Goal: Task Accomplishment & Management: Complete application form

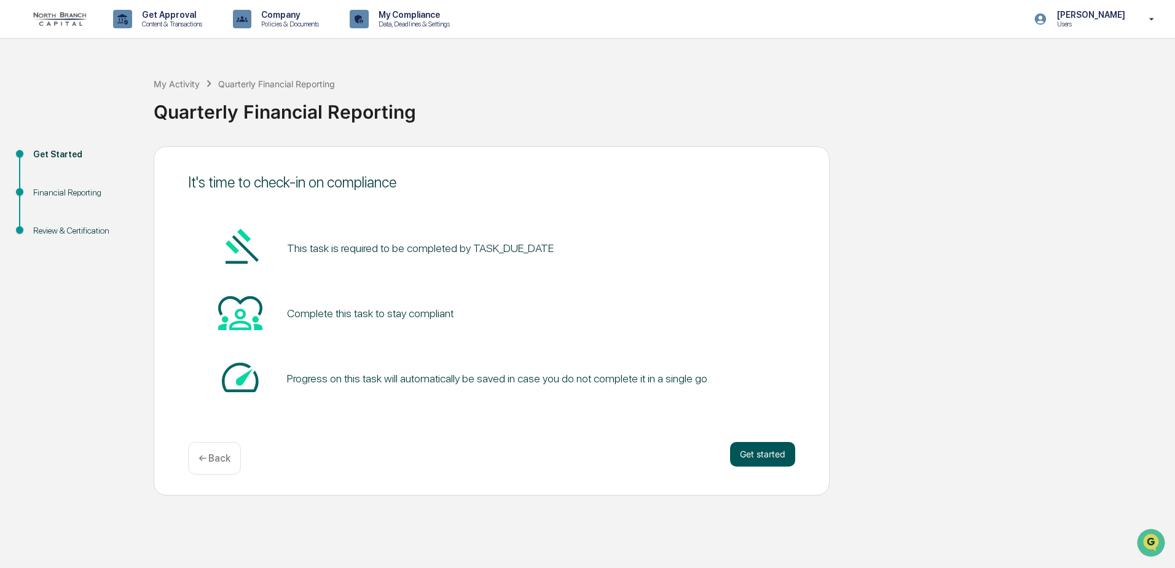
click at [756, 454] on button "Get started" at bounding box center [762, 454] width 65 height 25
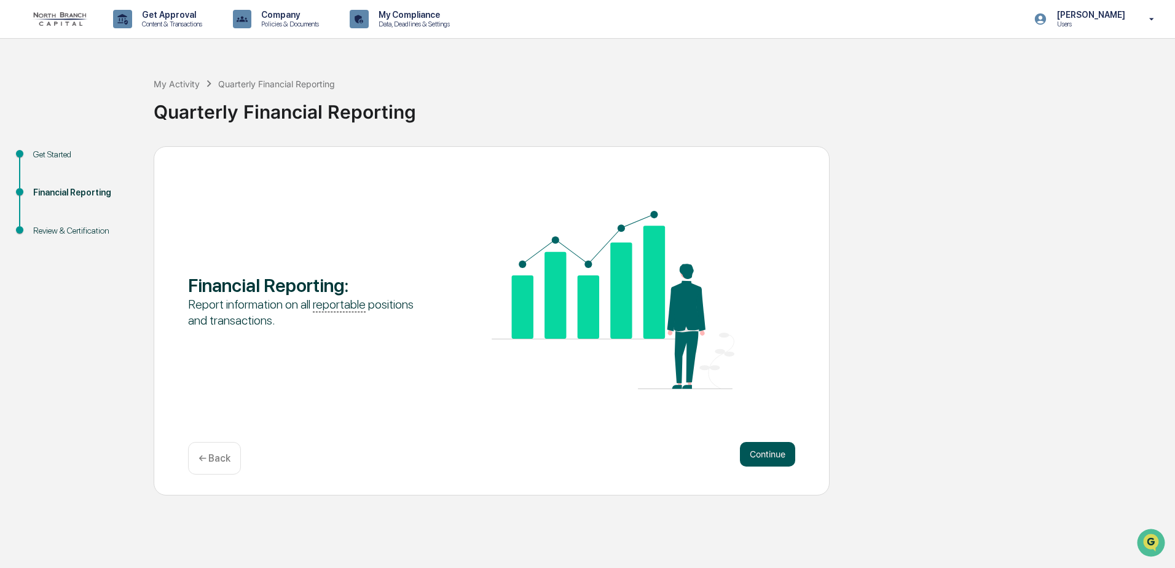
click at [754, 444] on button "Continue" at bounding box center [767, 454] width 55 height 25
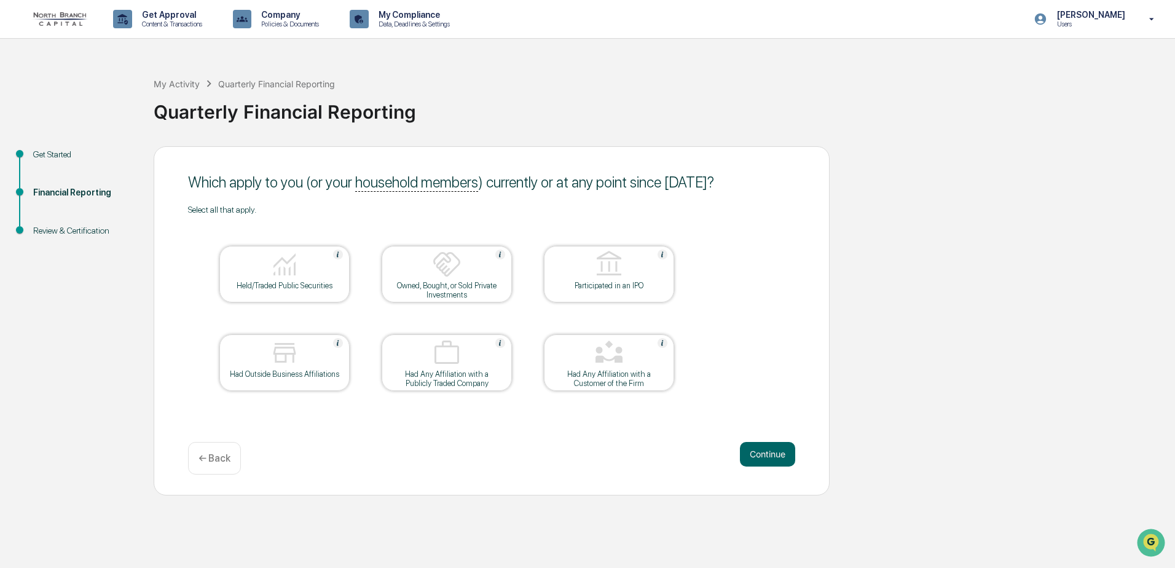
click at [283, 275] on img at bounding box center [285, 265] width 30 height 30
click at [770, 454] on button "Continue" at bounding box center [767, 454] width 55 height 25
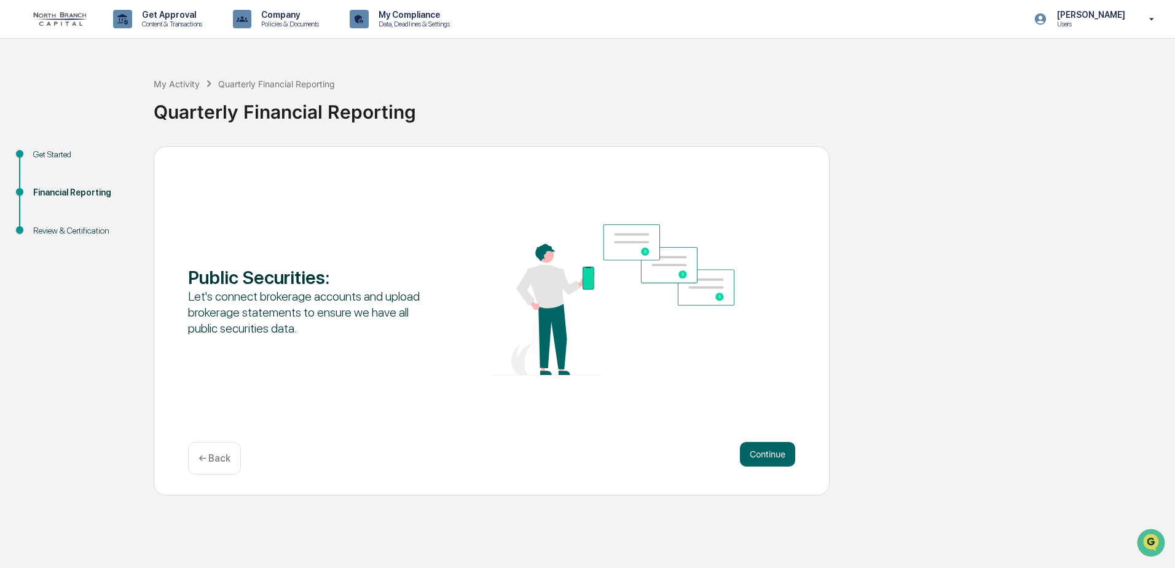
click at [770, 454] on button "Continue" at bounding box center [767, 454] width 55 height 25
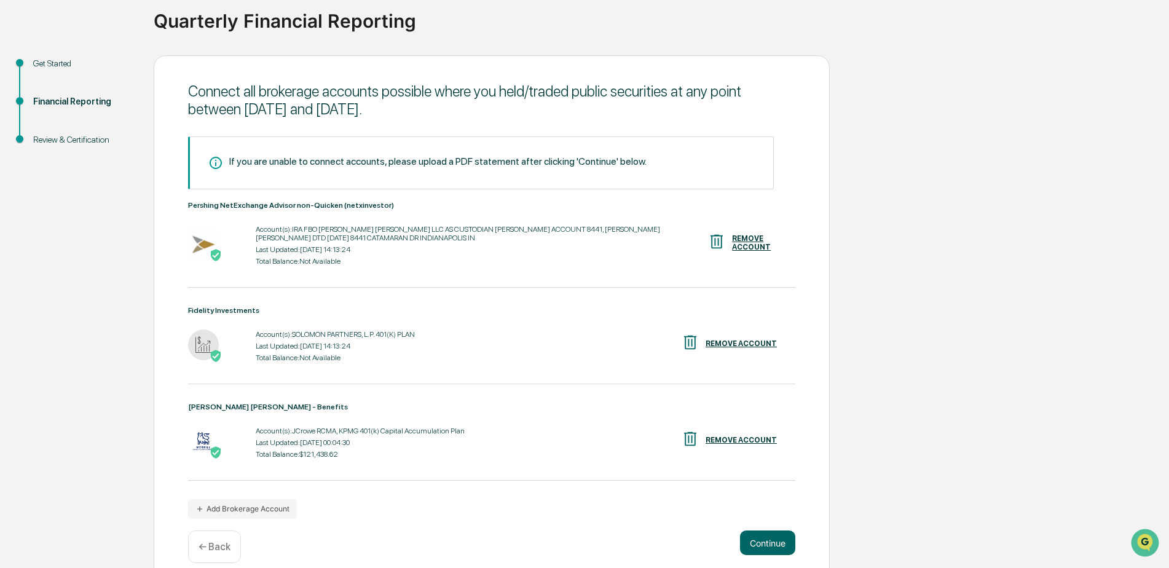
scroll to position [107, 0]
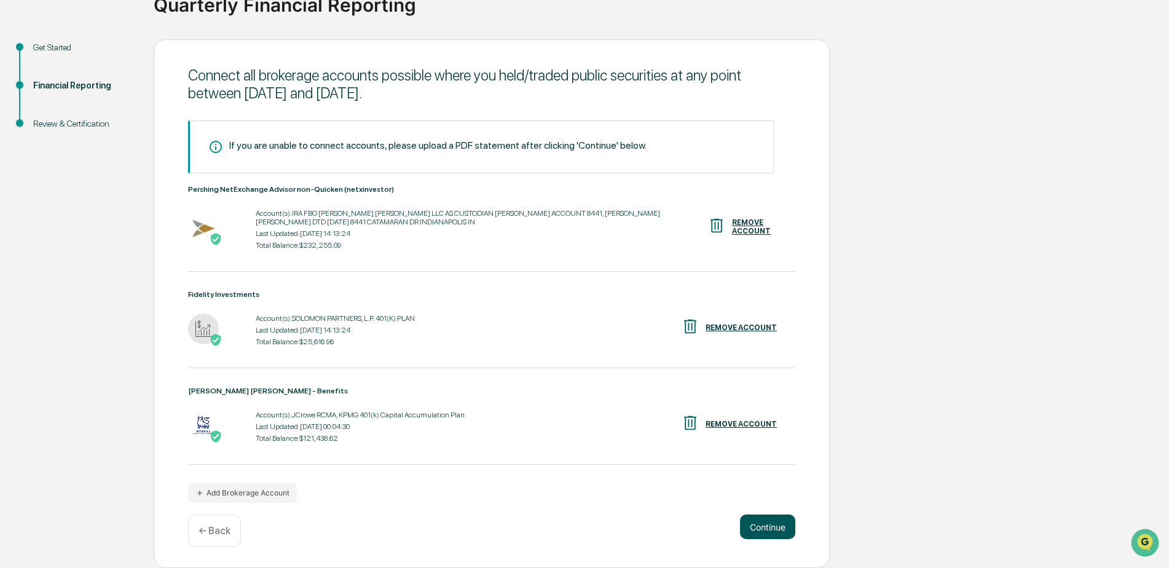
click at [764, 526] on button "Continue" at bounding box center [767, 527] width 55 height 25
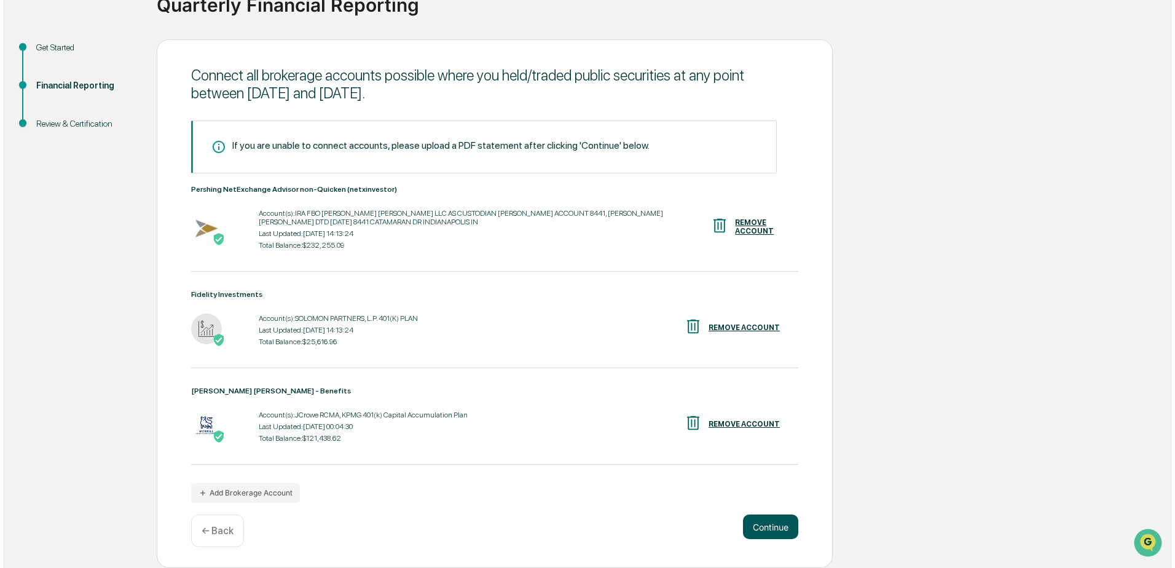
scroll to position [0, 0]
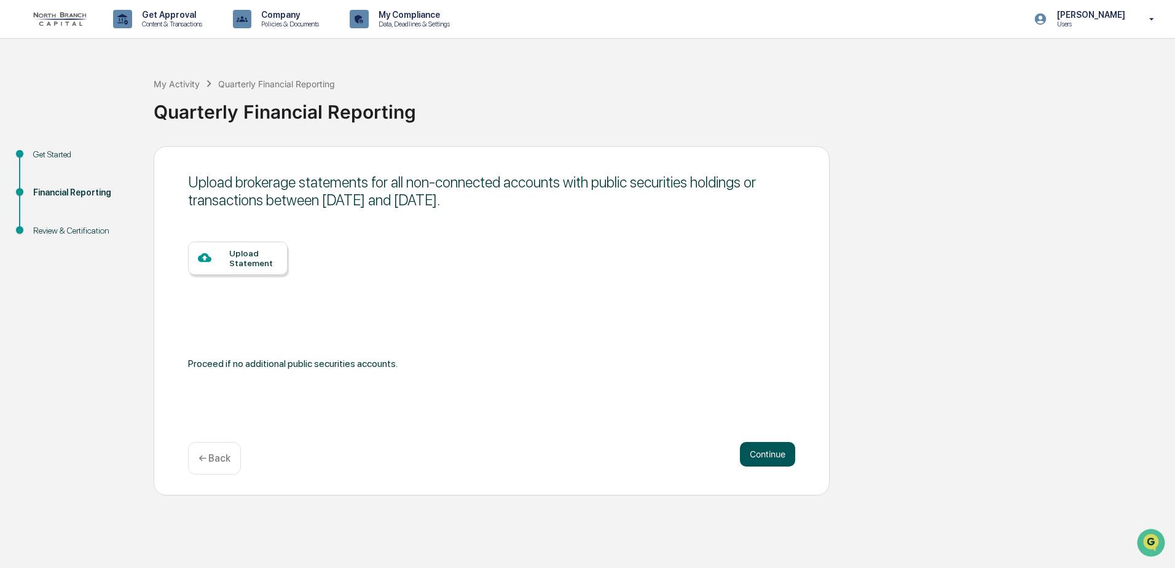
click at [762, 451] on button "Continue" at bounding box center [767, 454] width 55 height 25
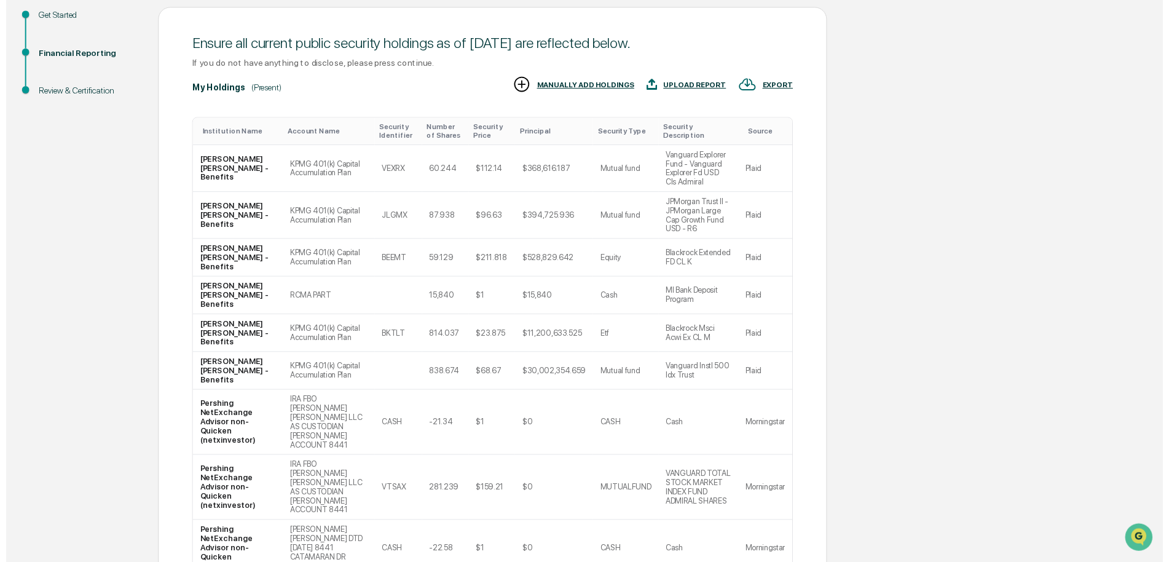
scroll to position [243, 0]
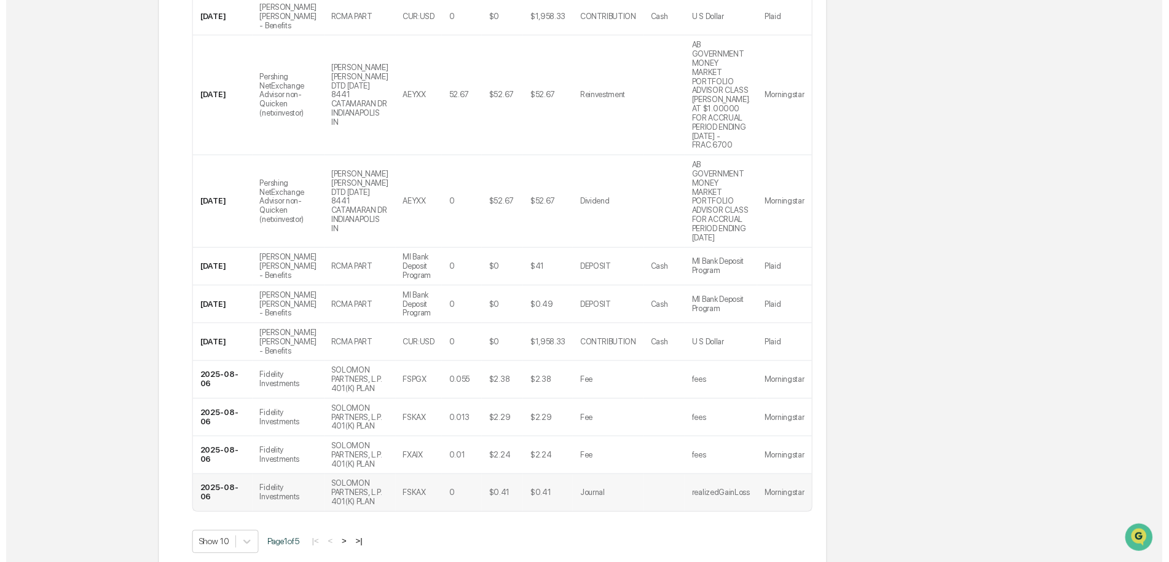
scroll to position [298, 0]
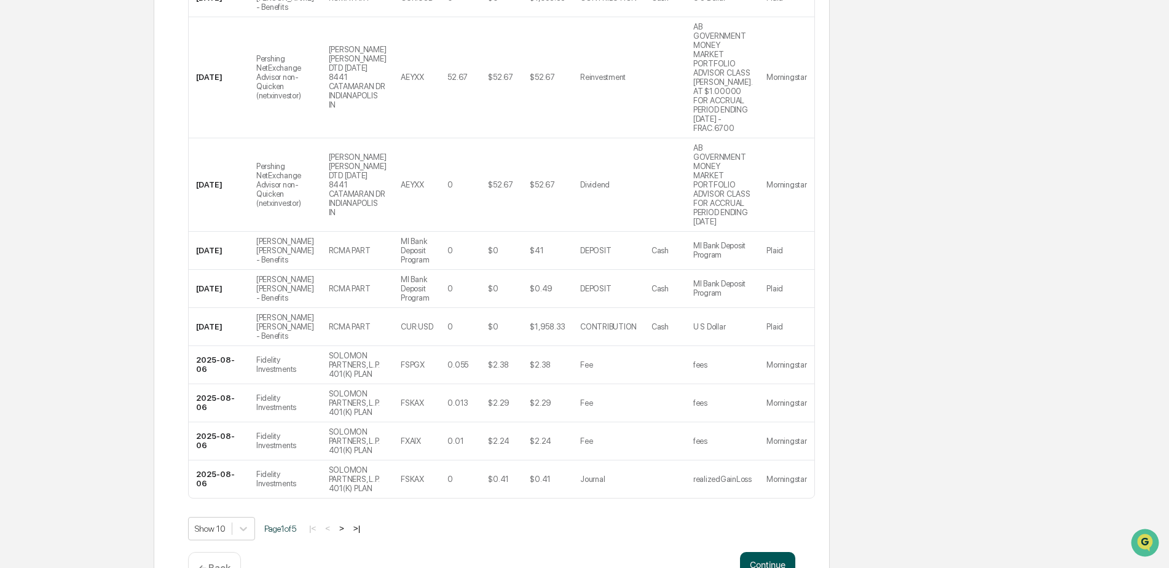
click at [767, 552] on button "Continue" at bounding box center [767, 564] width 55 height 25
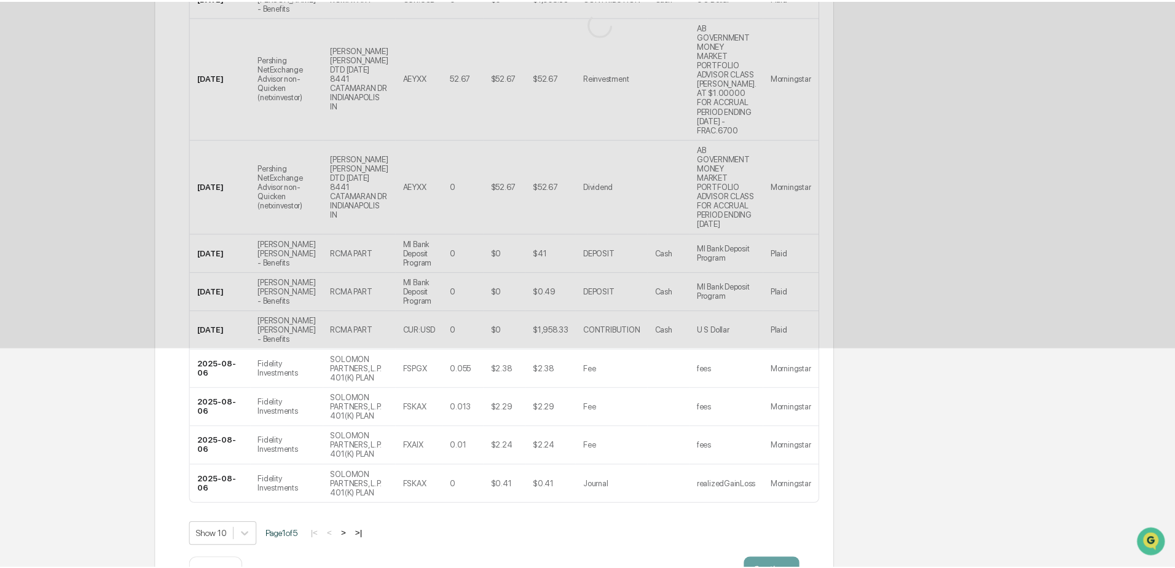
scroll to position [0, 0]
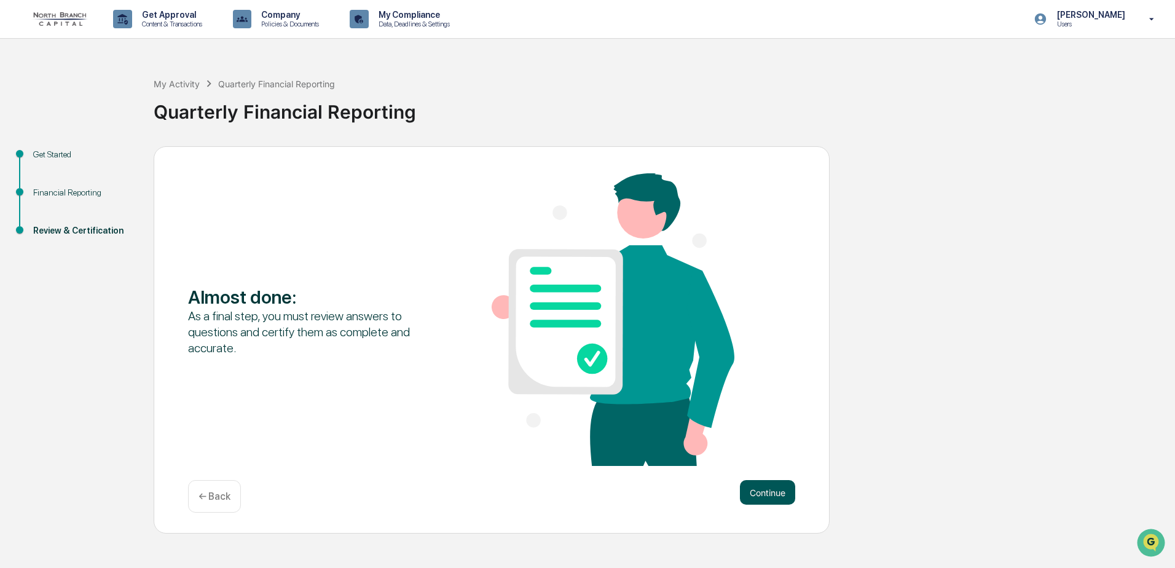
click at [776, 494] on button "Continue" at bounding box center [767, 492] width 55 height 25
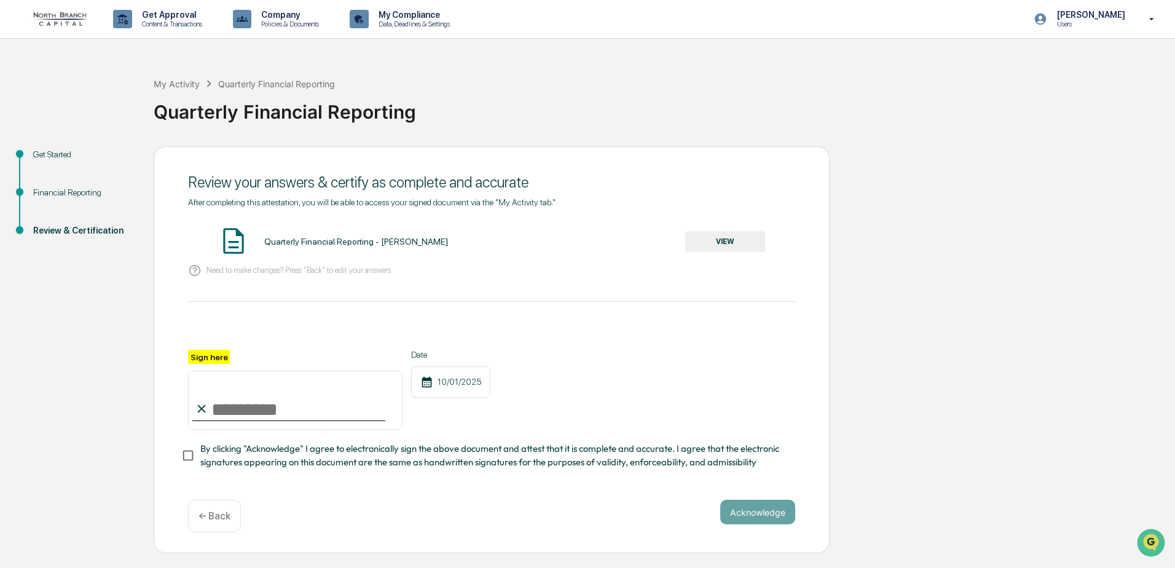
click at [745, 243] on button "VIEW" at bounding box center [725, 241] width 80 height 21
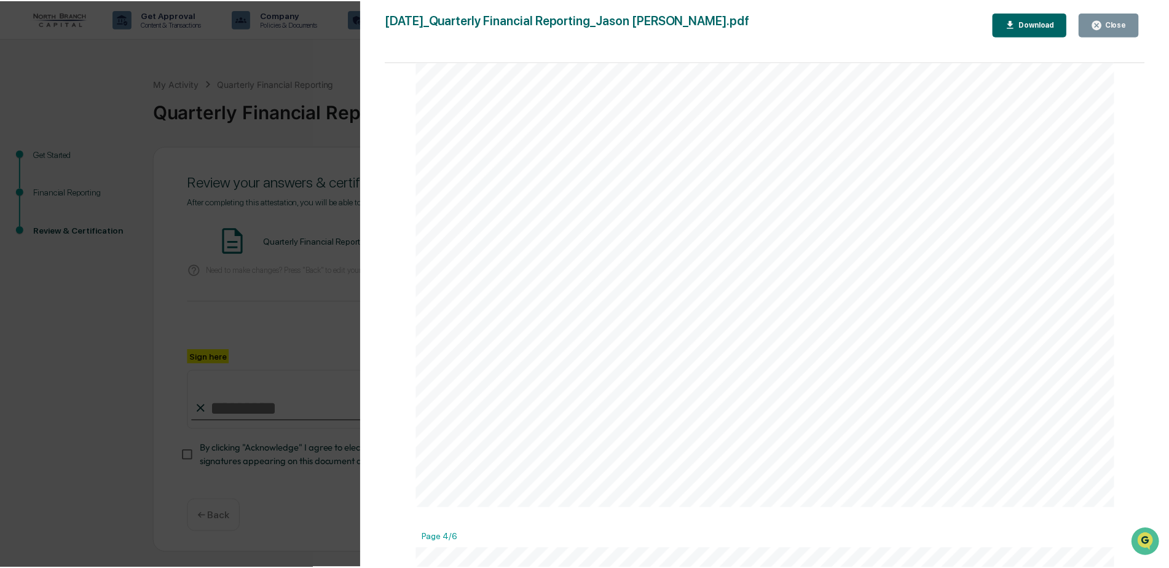
scroll to position [3012, 0]
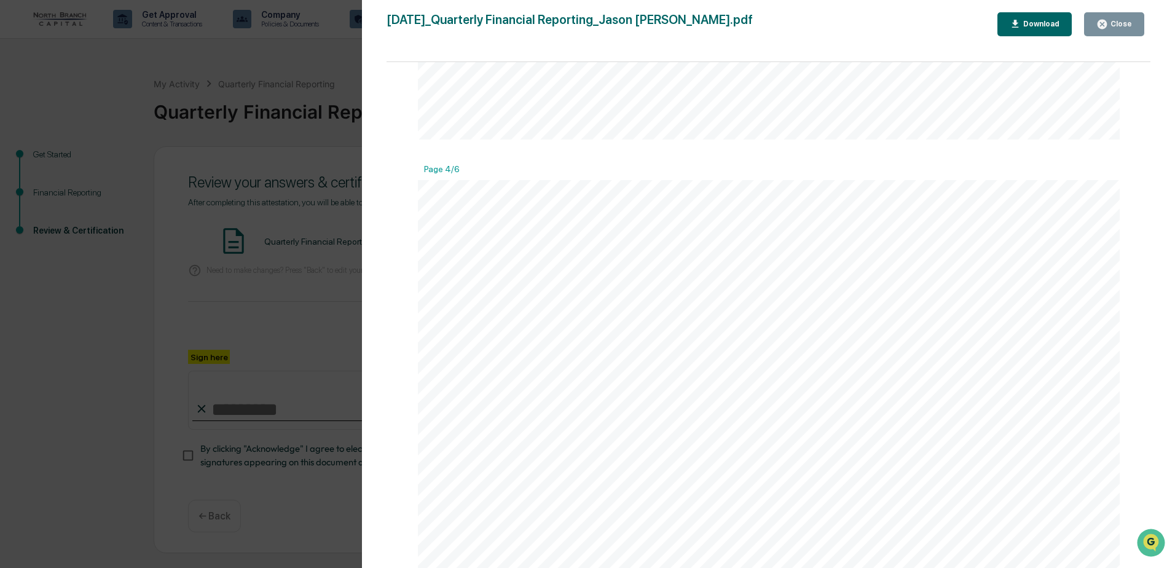
click at [1117, 20] on div "Close" at bounding box center [1120, 24] width 24 height 9
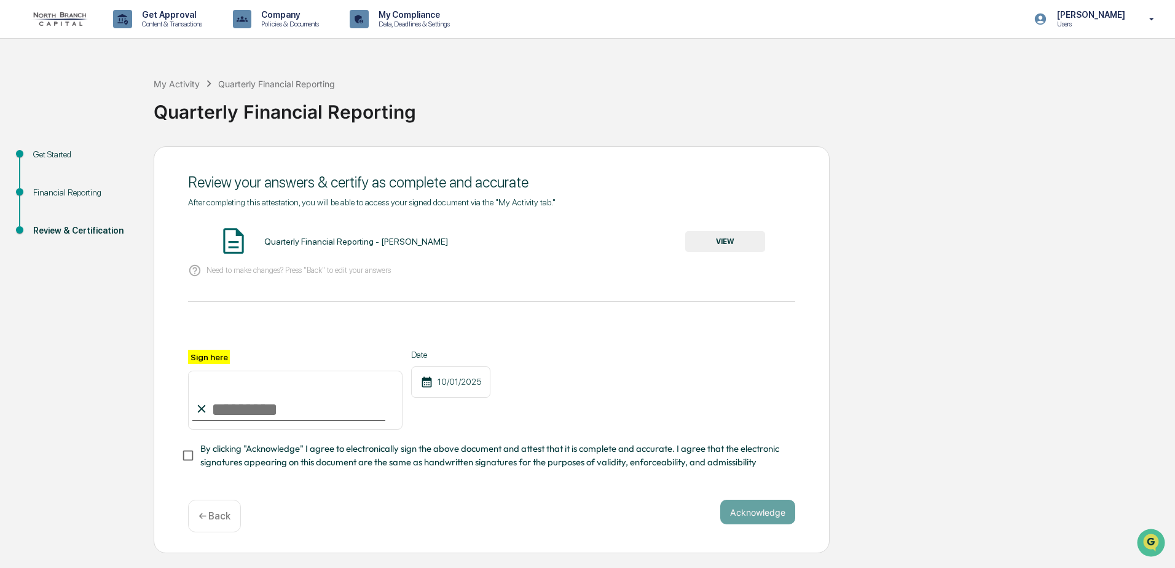
click at [232, 393] on input "Sign here" at bounding box center [295, 400] width 215 height 59
type input "**********"
click at [733, 519] on button "Acknowledge" at bounding box center [758, 512] width 75 height 25
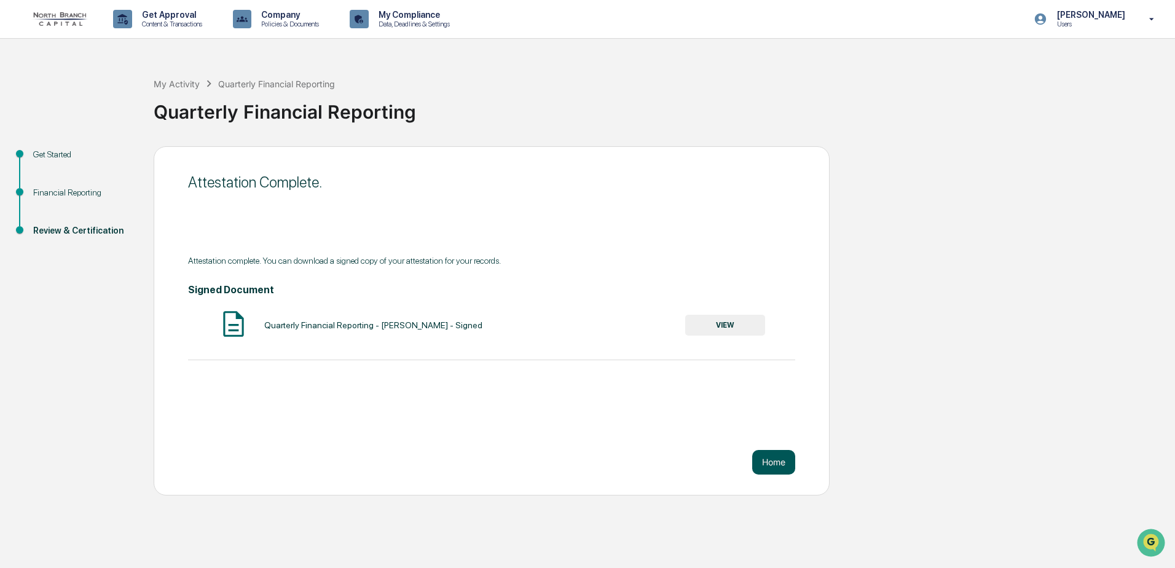
click at [760, 464] on button "Home" at bounding box center [773, 462] width 43 height 25
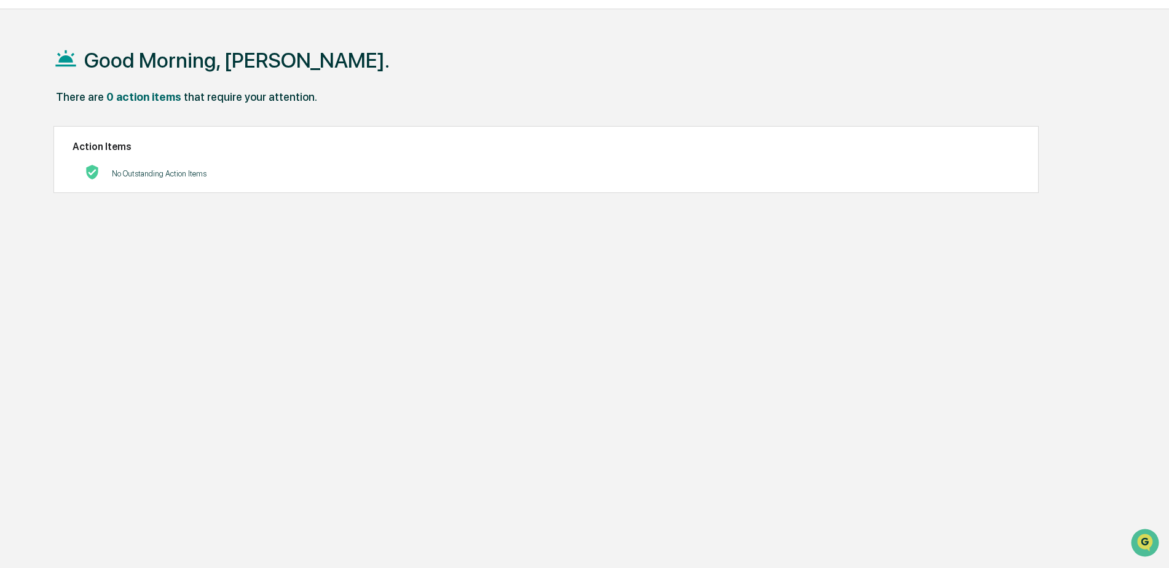
scroll to position [58, 0]
